Goal: Find contact information: Find contact information

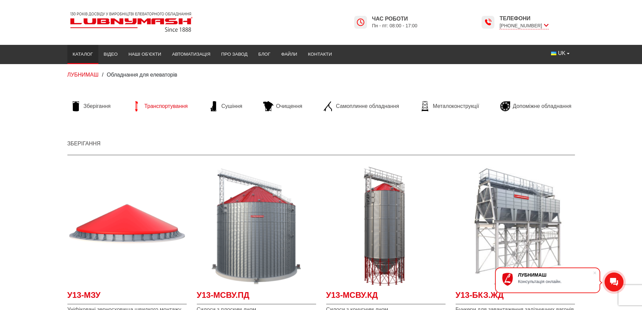
click at [173, 106] on span "Транспортування" at bounding box center [165, 105] width 43 height 7
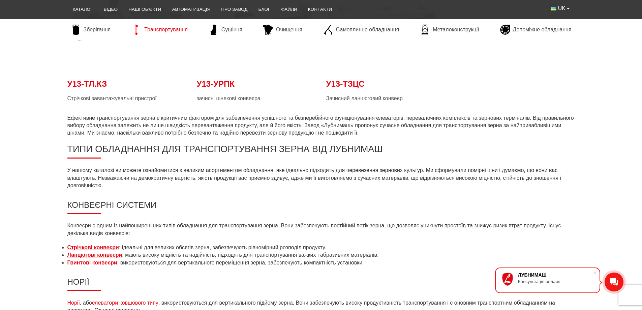
scroll to position [438, 0]
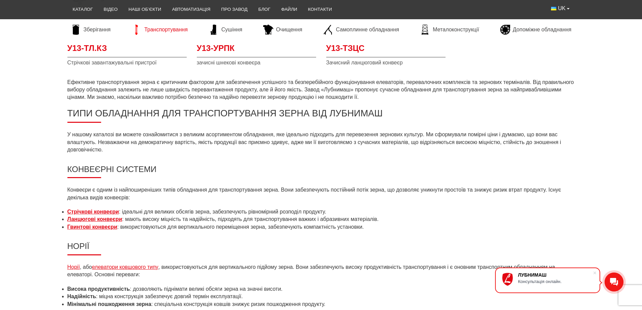
click at [104, 210] on strong "Стрічкові конвеєри" at bounding box center [93, 212] width 52 height 6
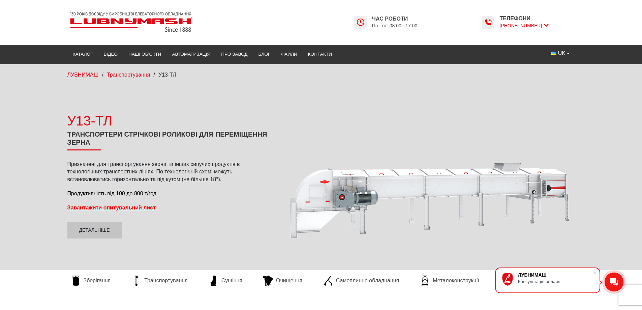
click at [546, 25] on icon at bounding box center [546, 25] width 5 height 6
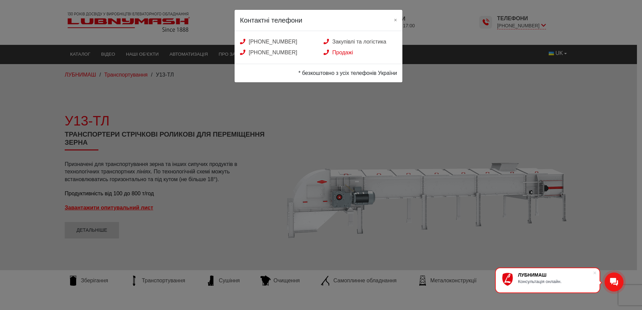
click at [344, 52] on link "Продажі" at bounding box center [337, 53] width 29 height 6
click at [468, 86] on div "Контактні телефони × [PHONE_NUMBER] Закупівлі та логістика [PHONE_NUMBER] Прода…" at bounding box center [321, 155] width 642 height 310
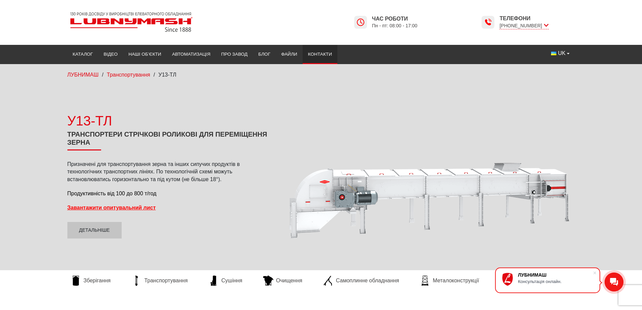
click at [316, 53] on link "Контакти" at bounding box center [320, 54] width 35 height 15
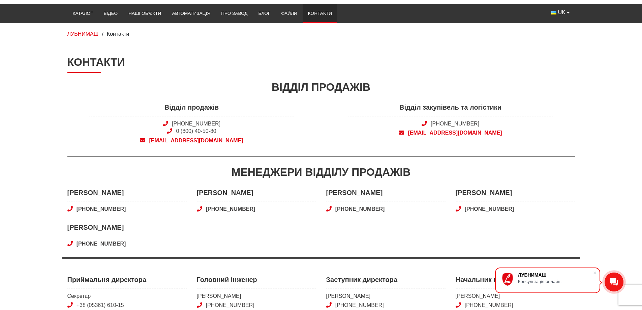
scroll to position [101, 0]
